Goal: Task Accomplishment & Management: Manage account settings

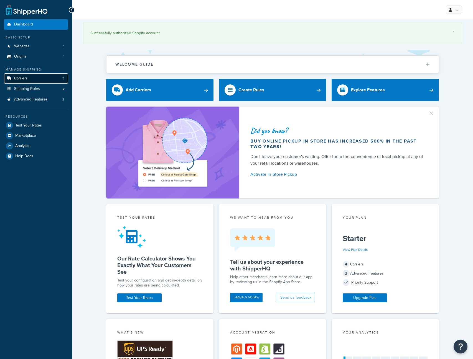
drag, startPoint x: 0, startPoint y: 0, endPoint x: 40, endPoint y: 81, distance: 90.3
click at [40, 81] on link "Carriers 3" at bounding box center [36, 78] width 64 height 10
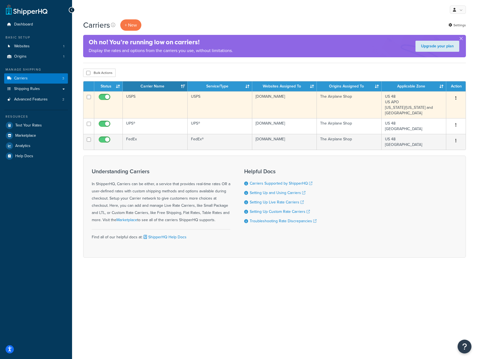
click at [155, 96] on td "USPS" at bounding box center [155, 104] width 65 height 27
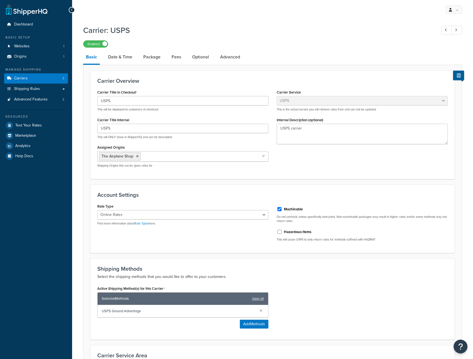
select select "usps"
select select "ONLINE"
click at [179, 104] on input "USPS" at bounding box center [182, 100] width 171 height 9
select select "usps"
select select "ONLINE"
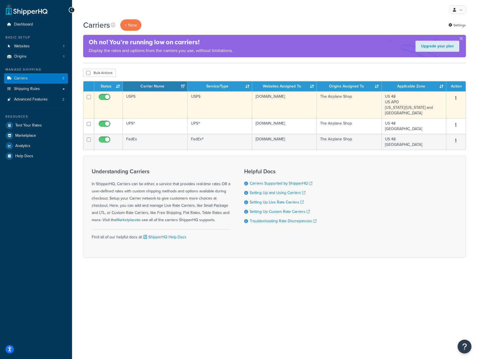
click at [459, 96] on button "button" at bounding box center [456, 98] width 8 height 9
click at [435, 111] on link "Edit" at bounding box center [433, 109] width 44 height 11
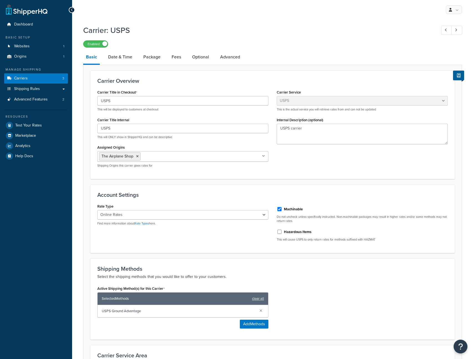
select select "usps"
click at [145, 210] on select "Retail Rates Online Rates Commercial Plus" at bounding box center [182, 214] width 171 height 9
click at [97, 210] on select "Retail Rates Online Rates Commercial Plus" at bounding box center [182, 214] width 171 height 9
click at [151, 216] on select "Retail Rates Online Rates Commercial Plus" at bounding box center [182, 214] width 171 height 9
select select "ONLINE"
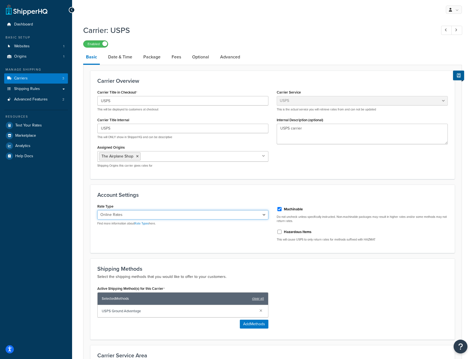
click at [97, 210] on select "Retail Rates Online Rates Commercial Plus" at bounding box center [182, 214] width 171 height 9
click at [164, 129] on input "USPS" at bounding box center [182, 128] width 171 height 9
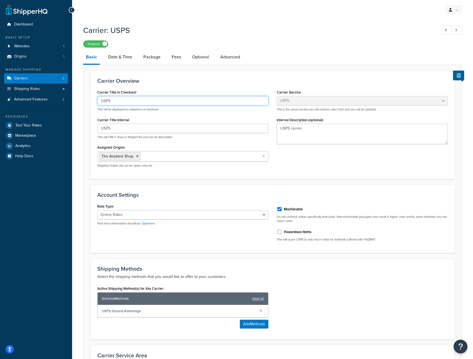
click at [166, 101] on input "USPS" at bounding box center [182, 100] width 171 height 9
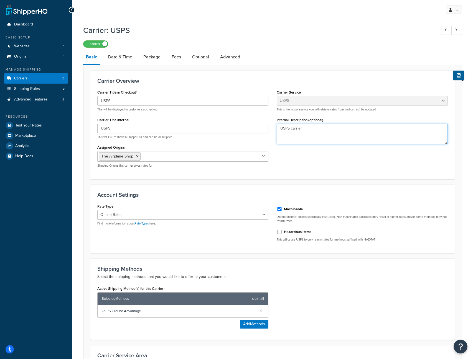
click at [298, 131] on textarea "USPS carrier" at bounding box center [362, 134] width 171 height 21
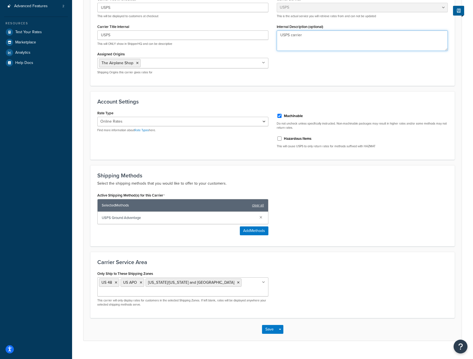
scroll to position [94, 0]
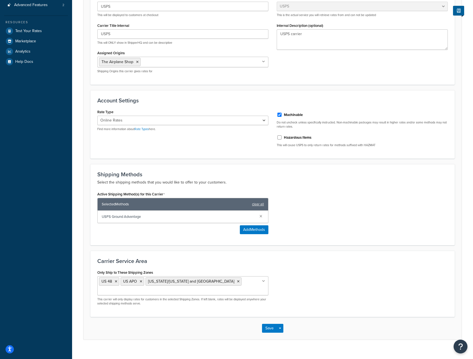
click at [193, 217] on span "USPS Ground Advantage" at bounding box center [178, 217] width 153 height 8
click at [199, 216] on span "USPS Ground Advantage" at bounding box center [178, 217] width 153 height 8
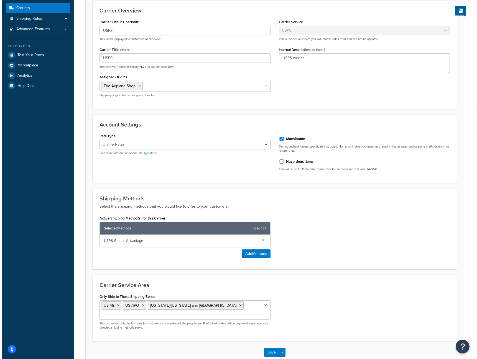
scroll to position [67, 0]
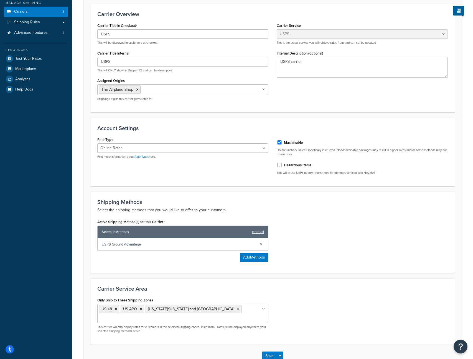
click at [123, 241] on span "USPS Ground Advantage" at bounding box center [178, 245] width 153 height 8
click at [246, 259] on button "Add Methods" at bounding box center [254, 257] width 29 height 9
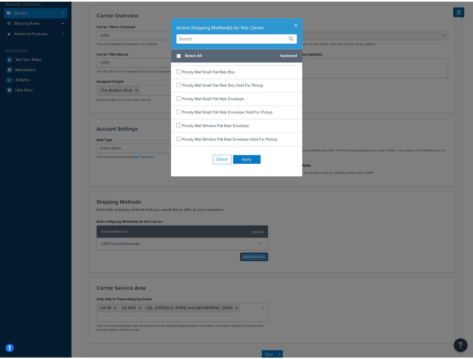
scroll to position [1056, 0]
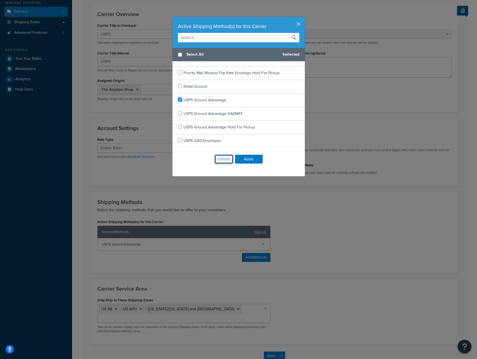
click at [221, 157] on button "Cancel" at bounding box center [223, 159] width 19 height 9
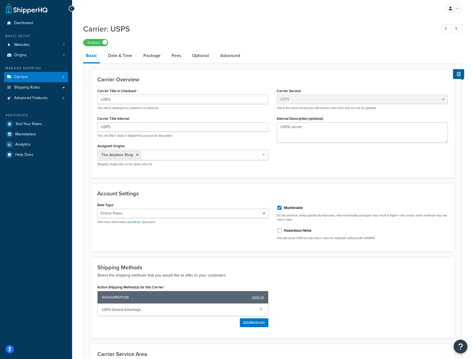
scroll to position [0, 0]
